Goal: Task Accomplishment & Management: Manage account settings

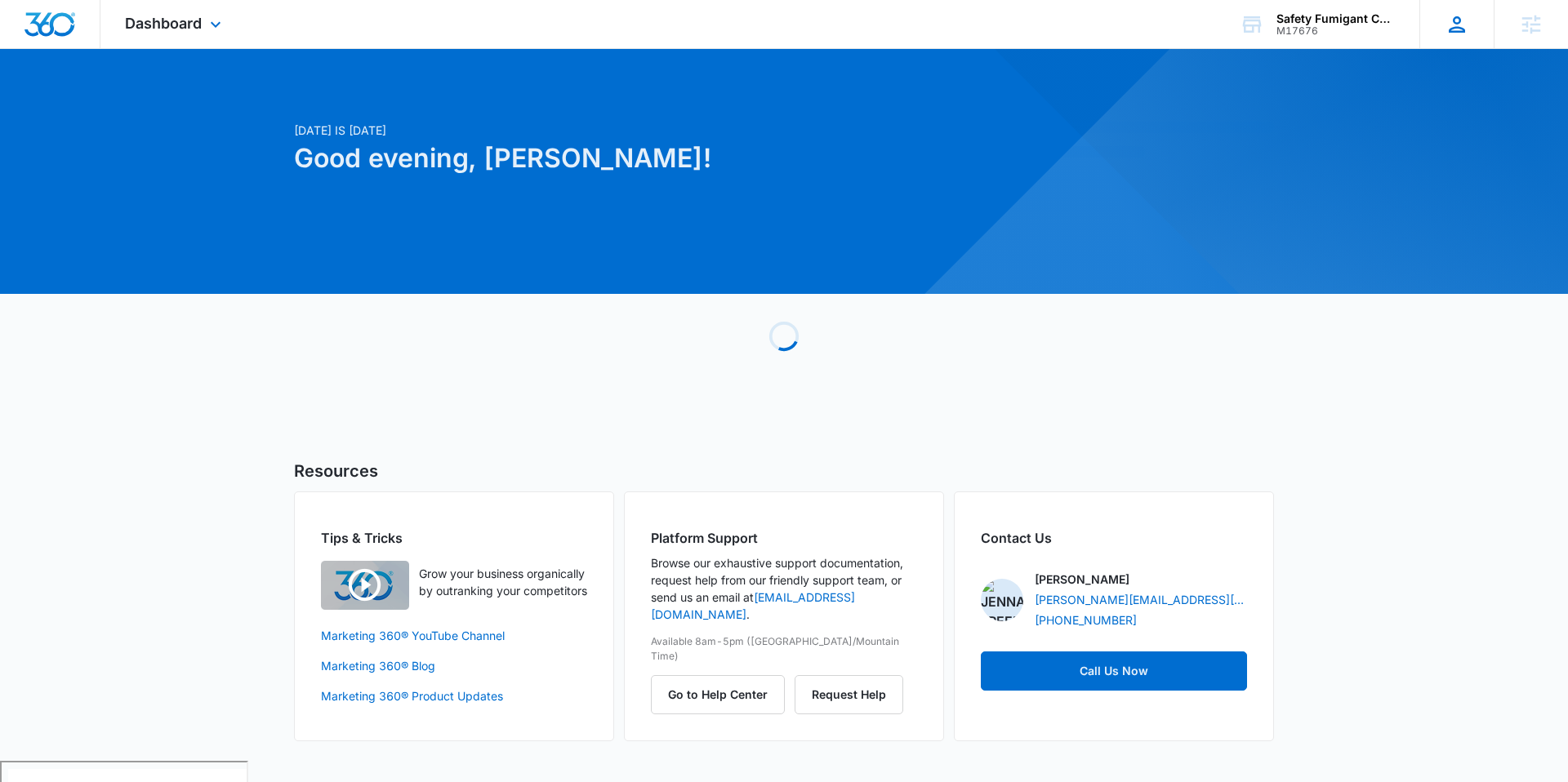
click at [1435, 19] on div "JF Jenna Freeman jenna.freeman@madwire.com My Profile Notifications Support Log…" at bounding box center [1457, 24] width 74 height 48
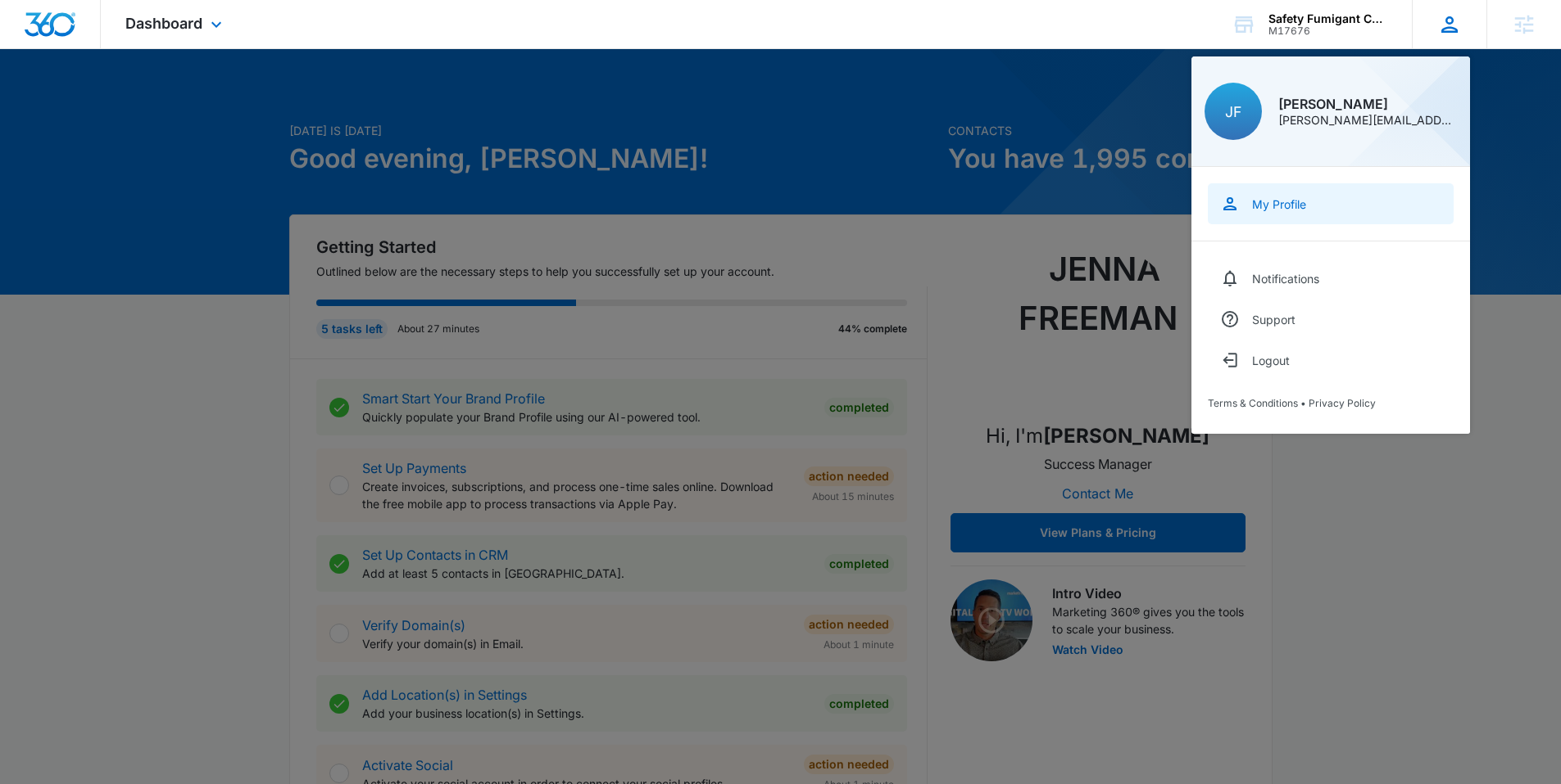
click at [1271, 206] on div "My Profile" at bounding box center [1279, 204] width 54 height 13
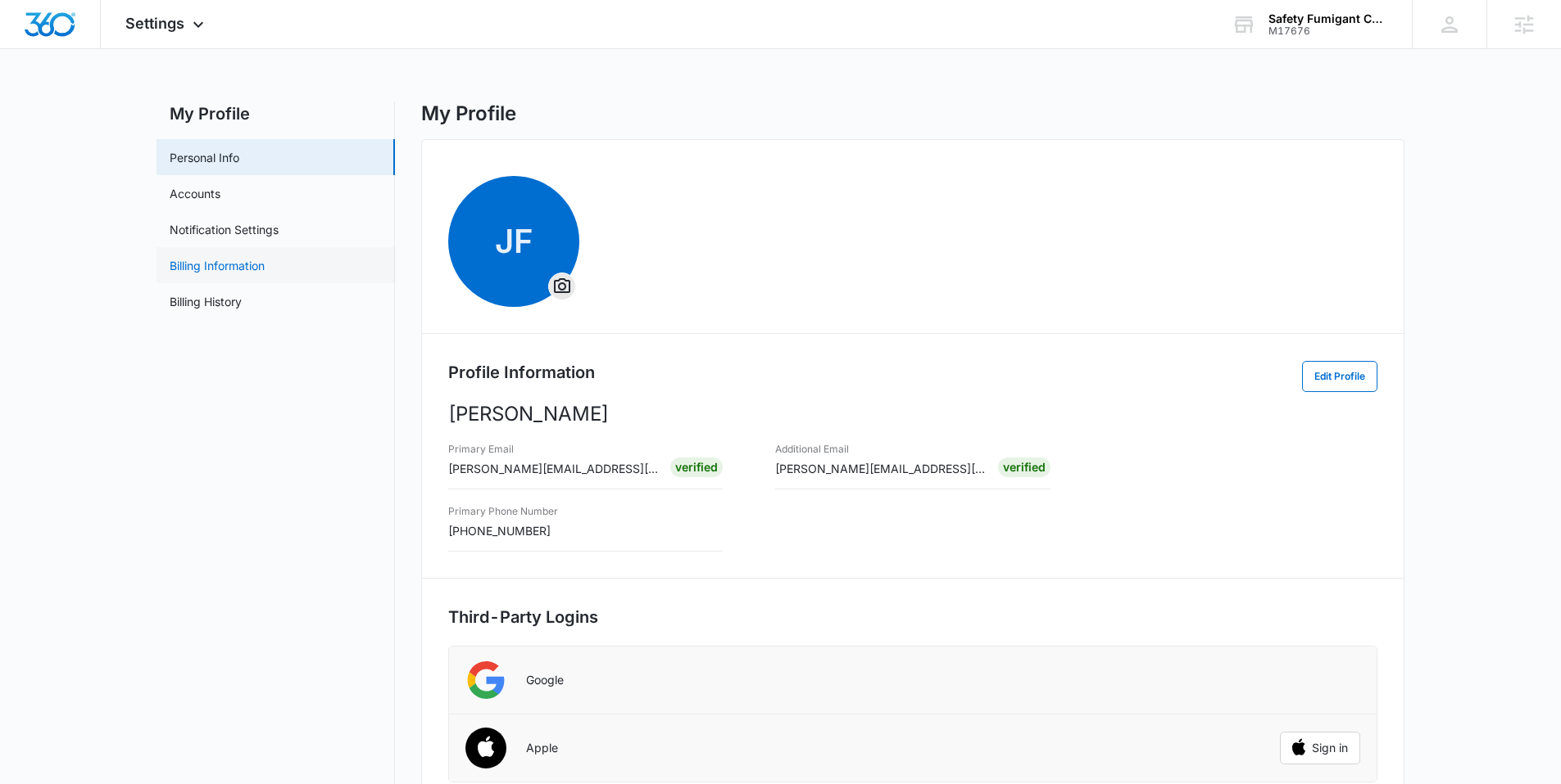
click at [249, 266] on link "Billing Information" at bounding box center [217, 266] width 95 height 17
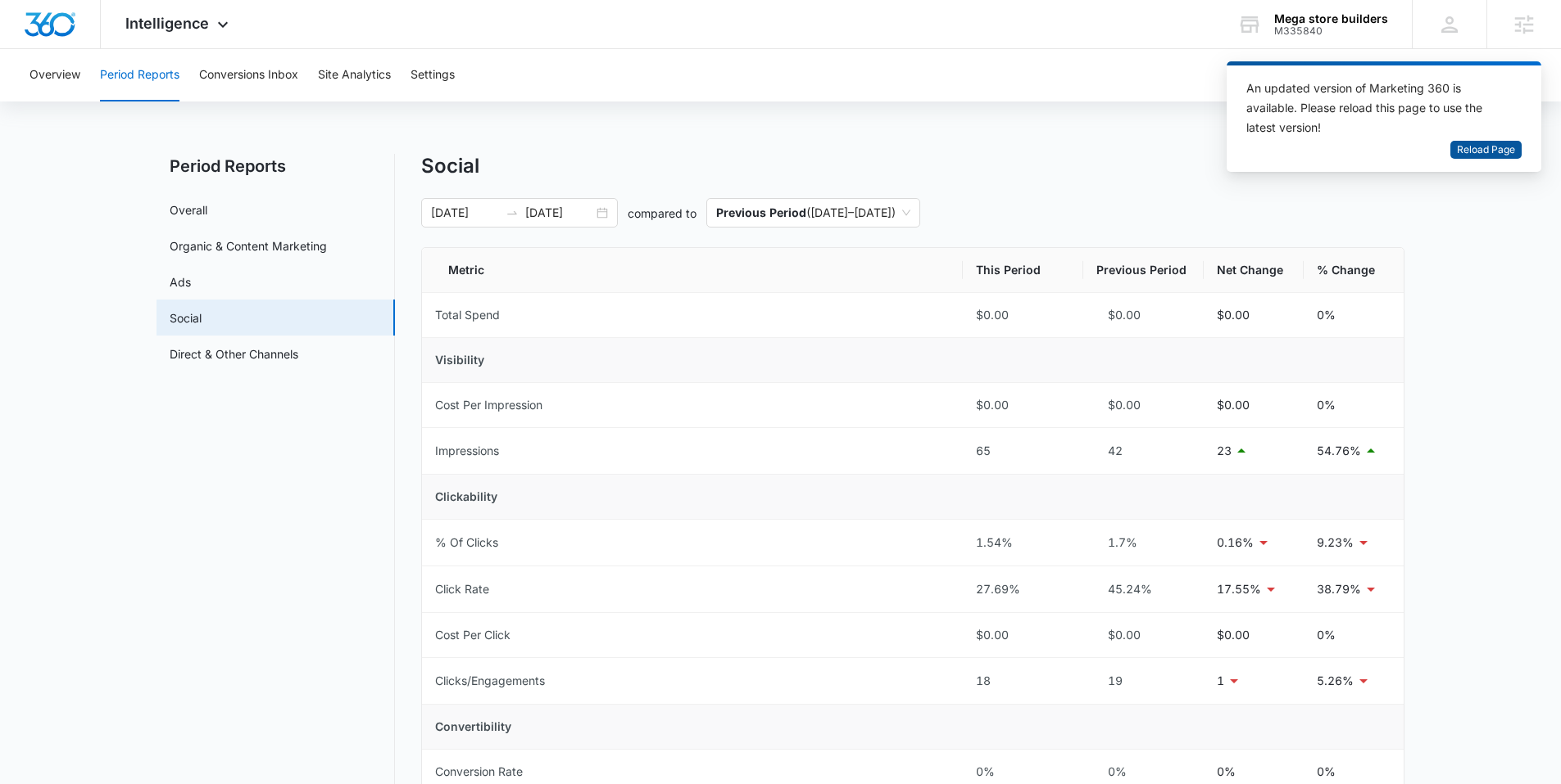
click at [1495, 151] on span "Reload Page" at bounding box center [1486, 150] width 58 height 15
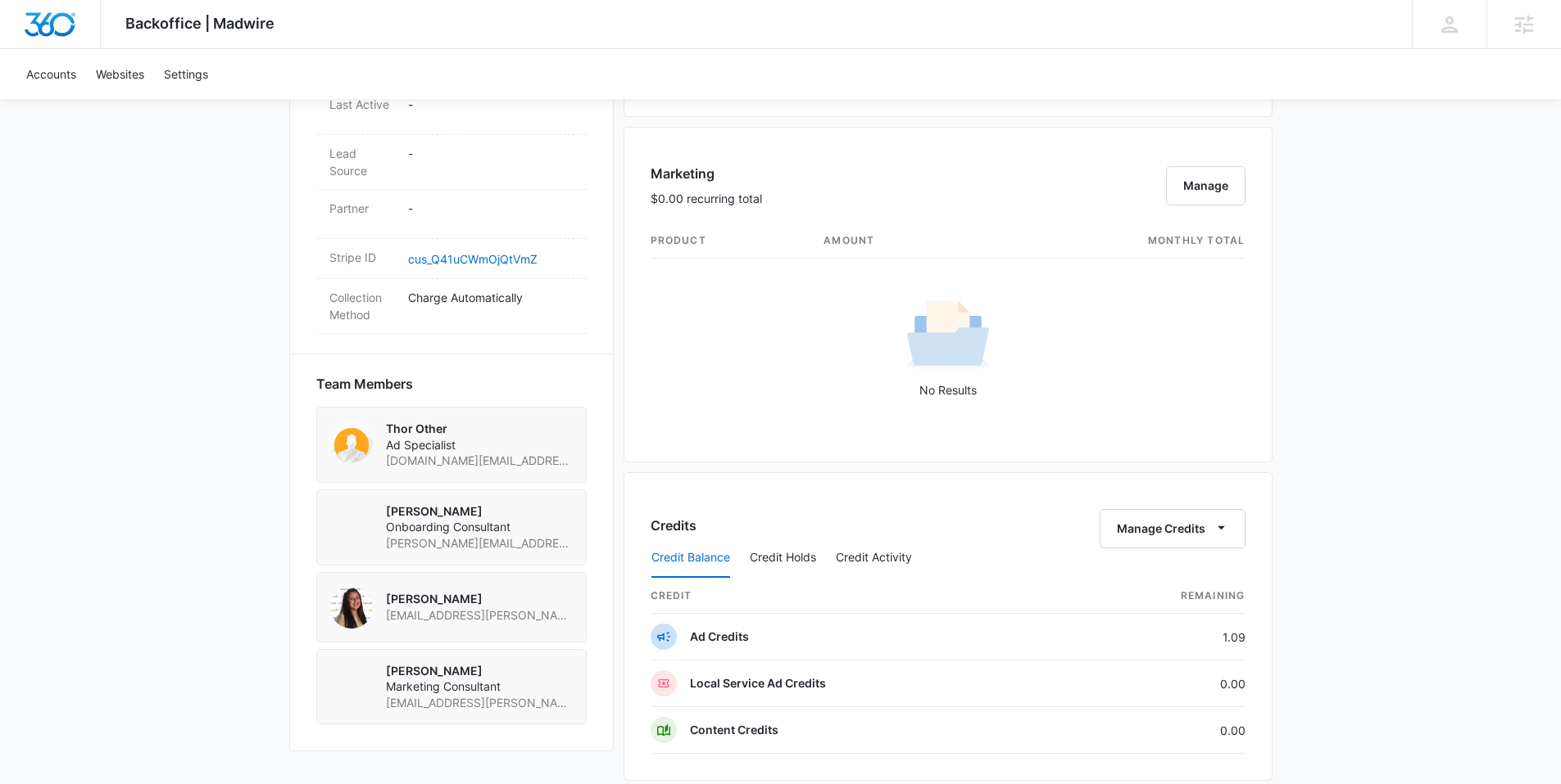
scroll to position [1102, 0]
